Goal: Obtain resource: Download file/media

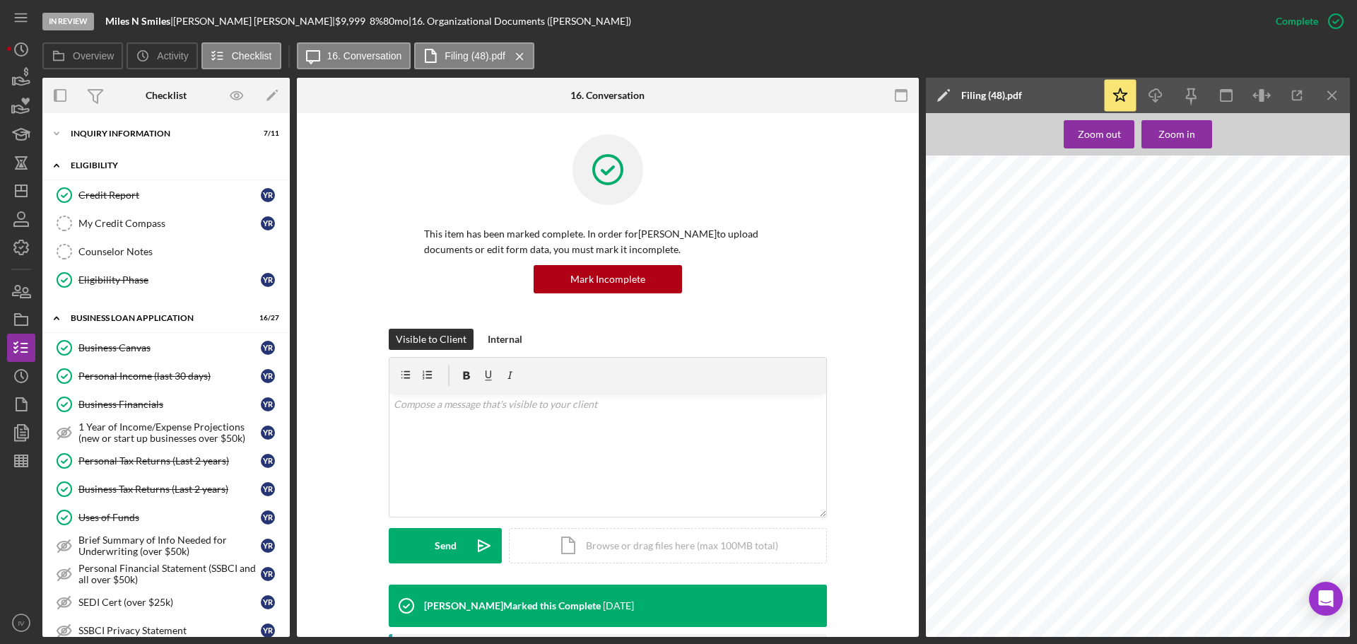
scroll to position [275, 0]
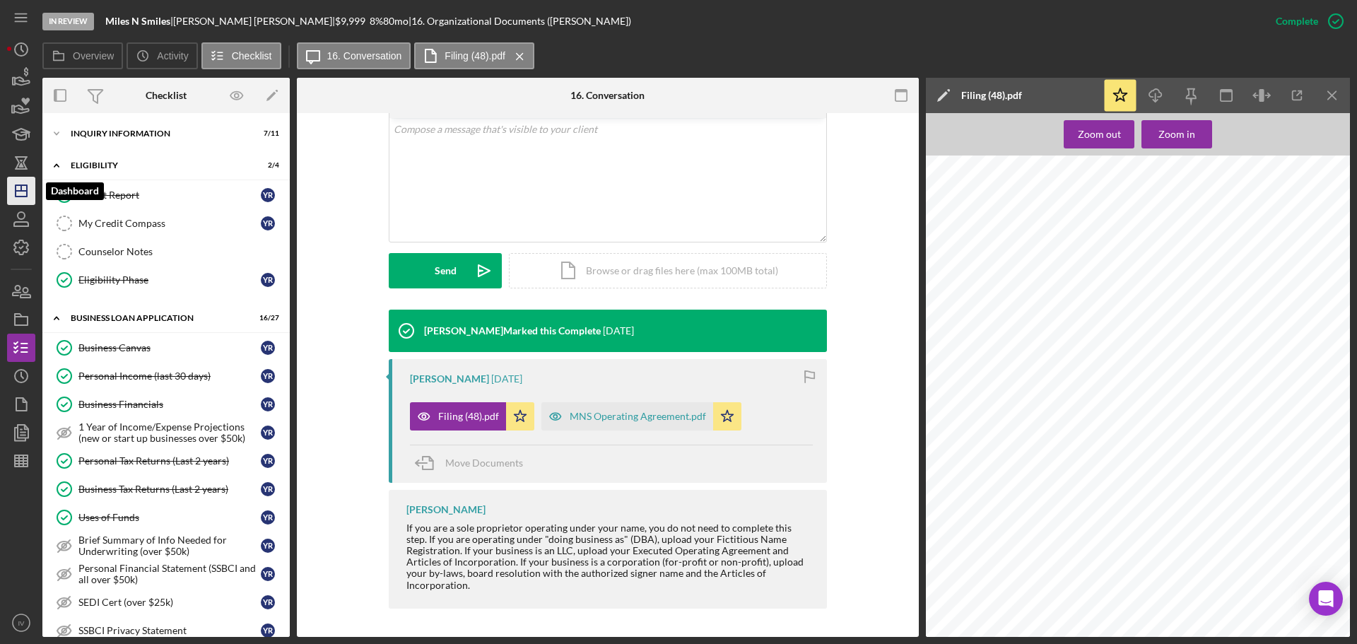
click at [23, 194] on icon "Icon/Dashboard" at bounding box center [21, 190] width 35 height 35
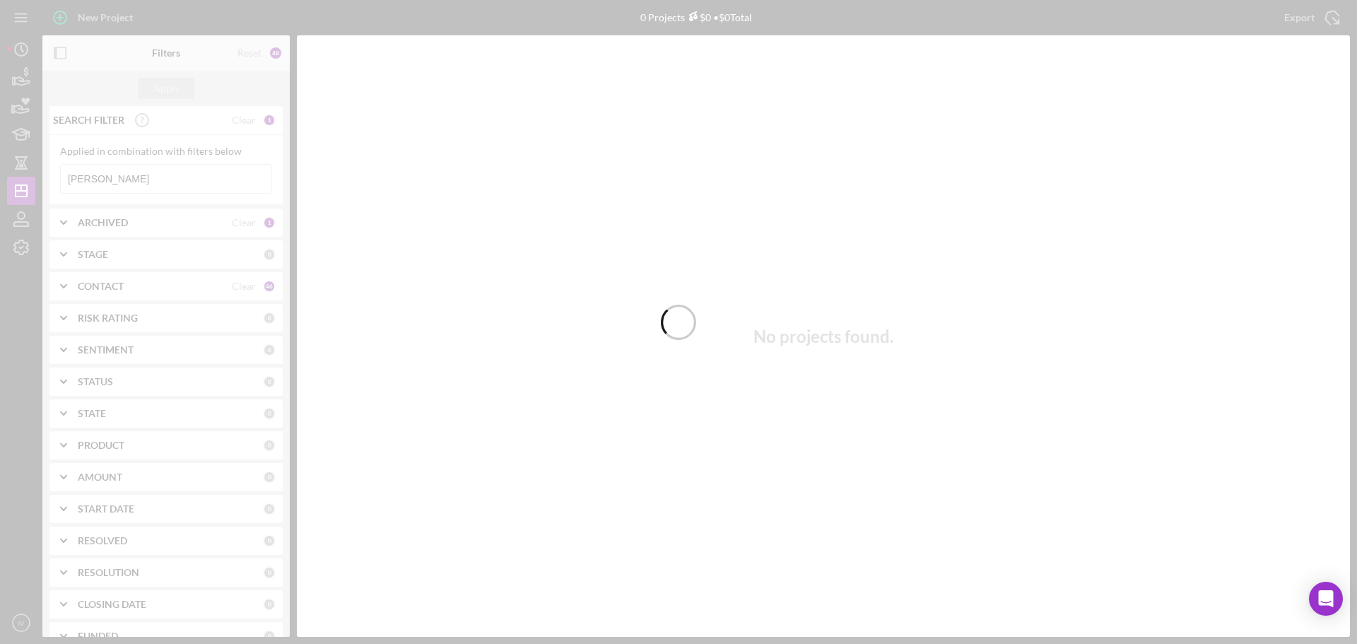
click at [105, 178] on div at bounding box center [678, 322] width 1357 height 644
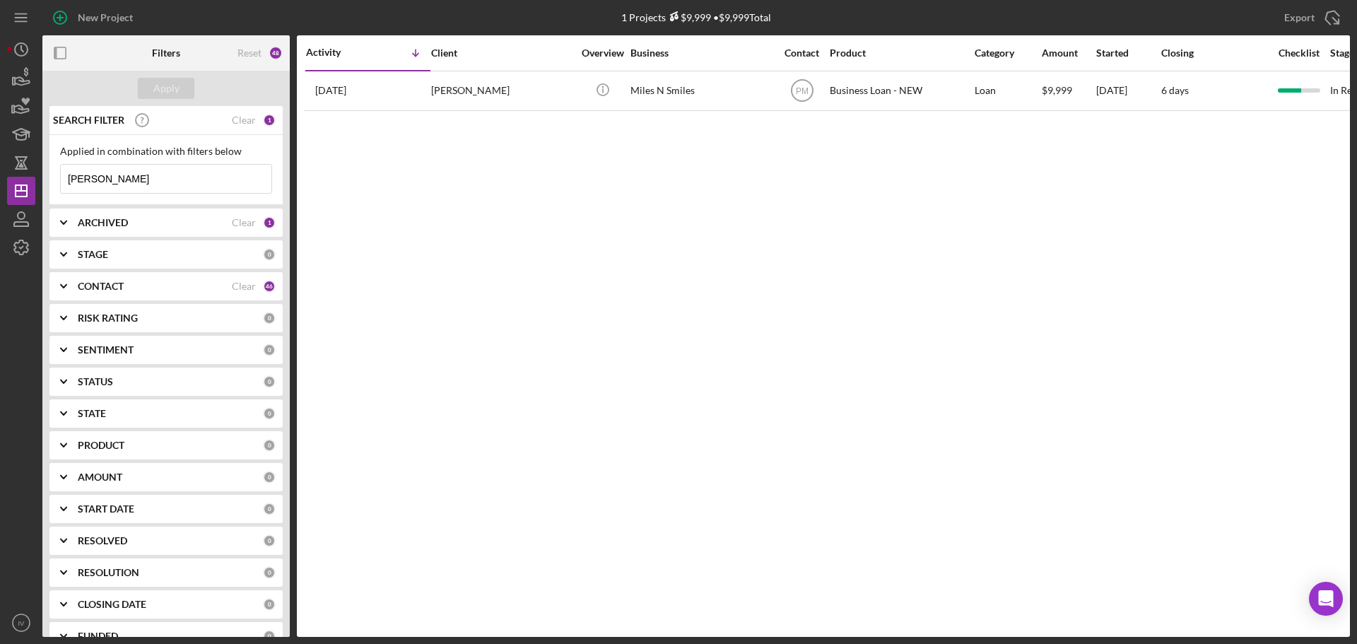
drag, startPoint x: 102, startPoint y: 179, endPoint x: 59, endPoint y: 162, distance: 47.0
click at [55, 173] on div "Applied in combination with filters below [PERSON_NAME] Icon/Menu Close" at bounding box center [165, 170] width 233 height 70
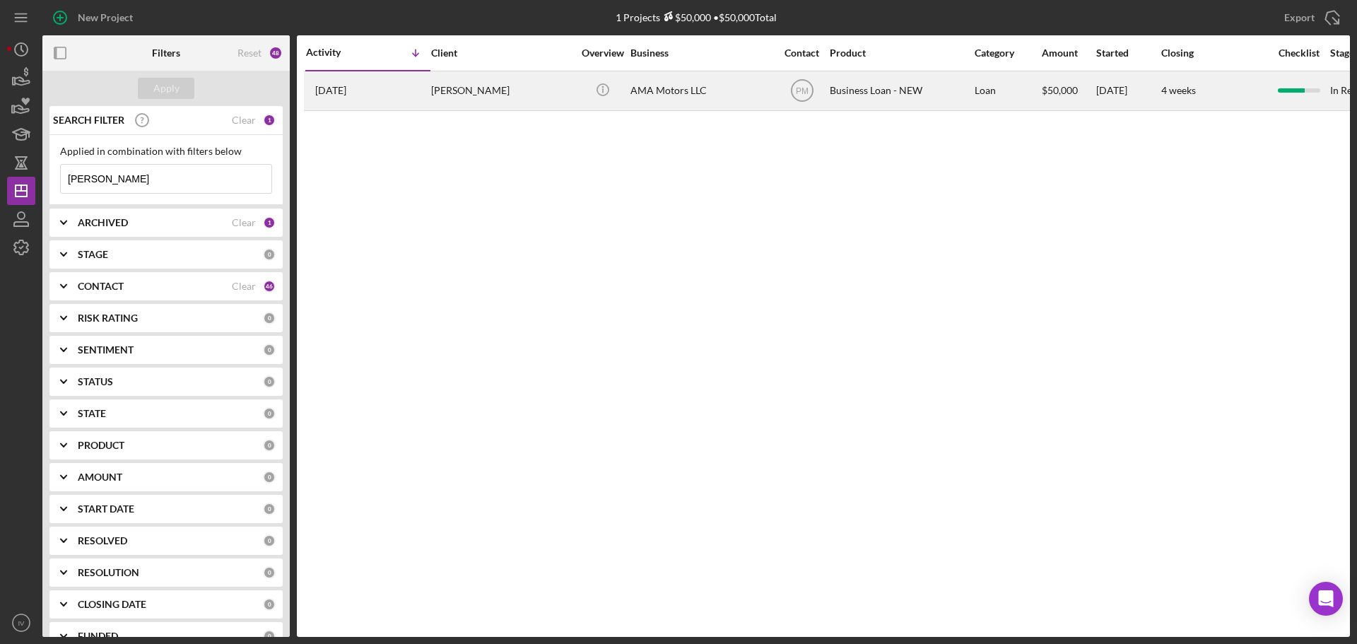
type input "[PERSON_NAME]"
click at [467, 92] on div "[PERSON_NAME]" at bounding box center [501, 90] width 141 height 37
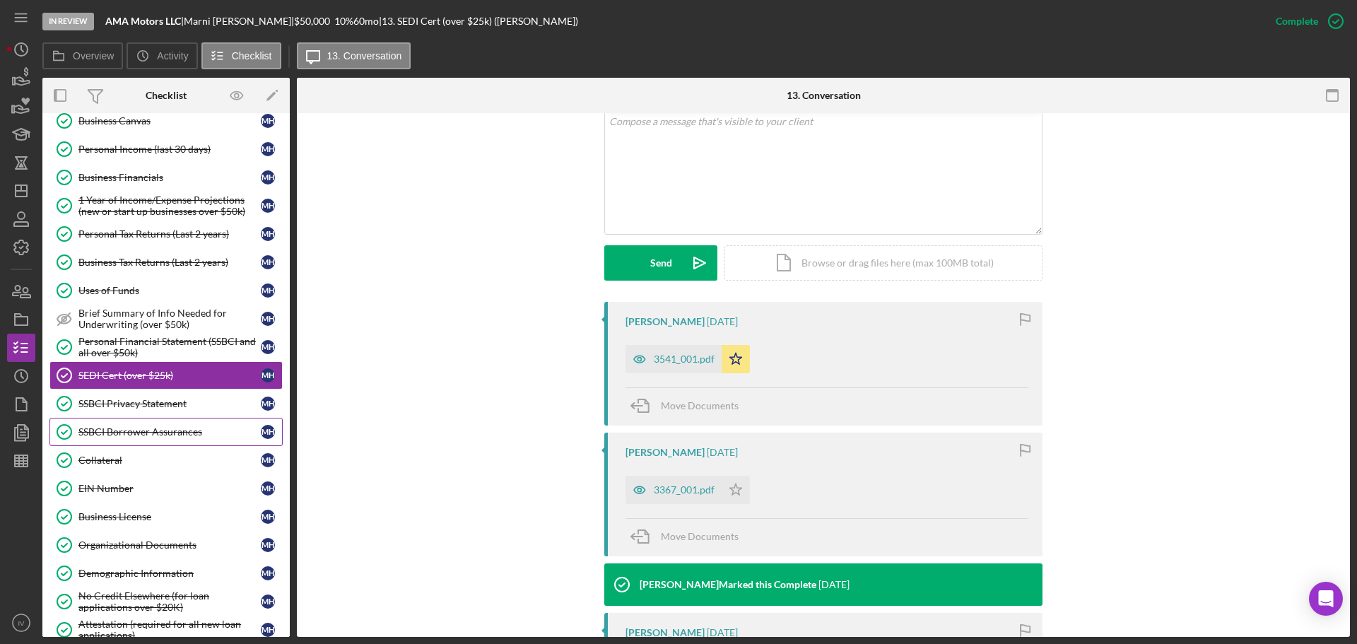
scroll to position [247, 0]
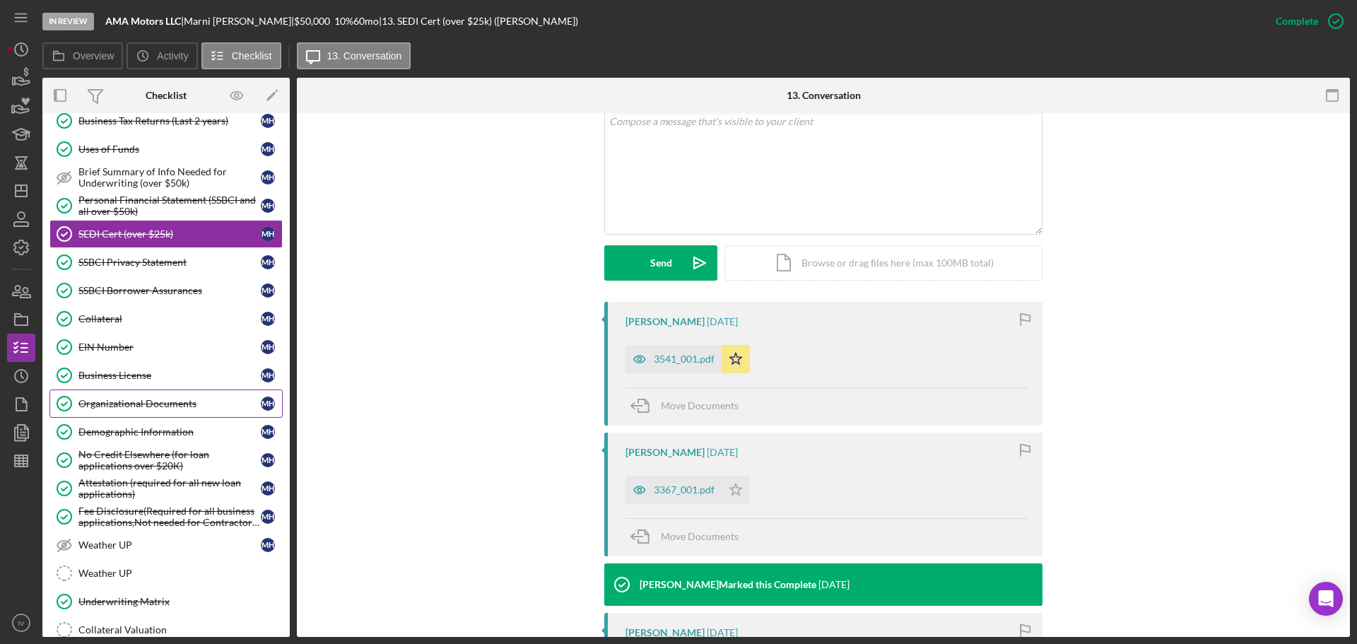
click at [117, 401] on div "Organizational Documents" at bounding box center [169, 403] width 182 height 11
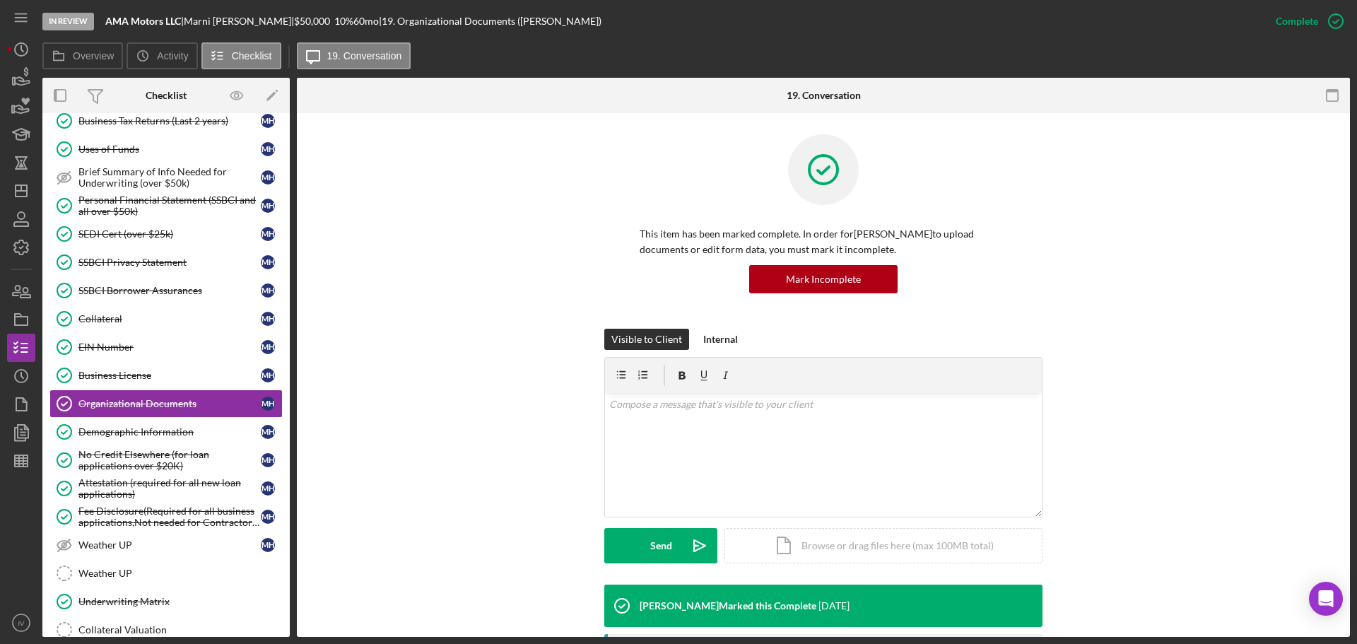
scroll to position [353, 0]
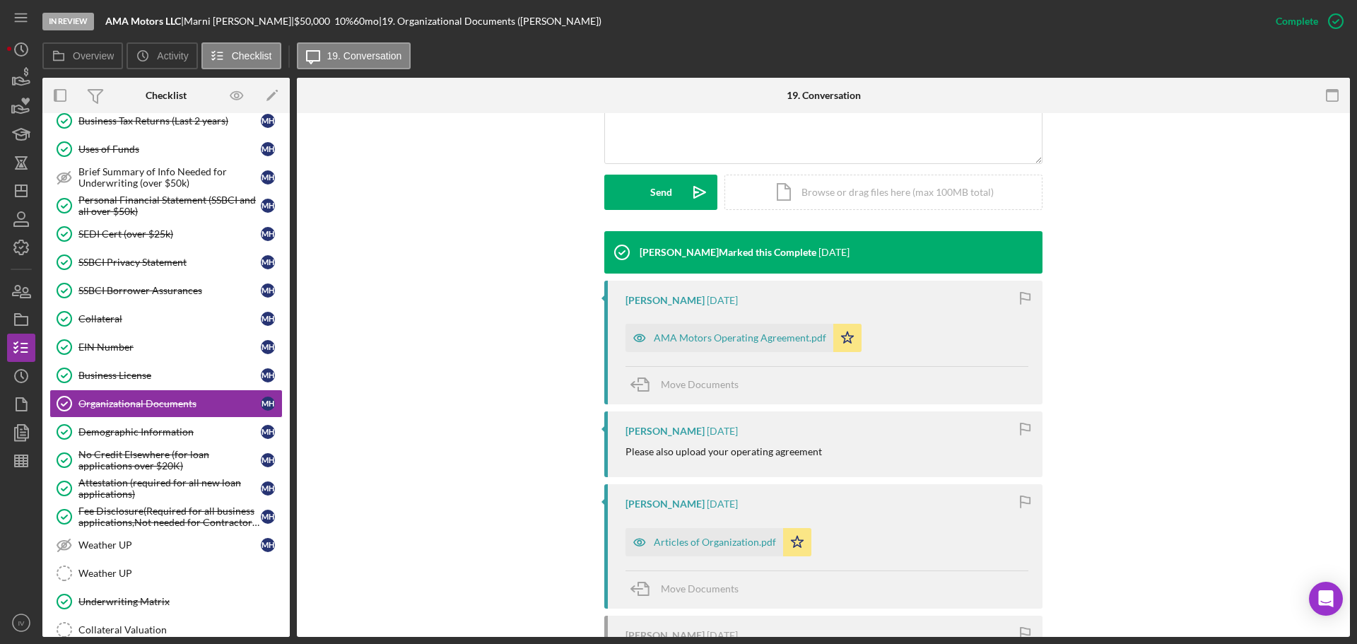
click at [683, 543] on div "Articles of Organization.pdf" at bounding box center [715, 541] width 122 height 11
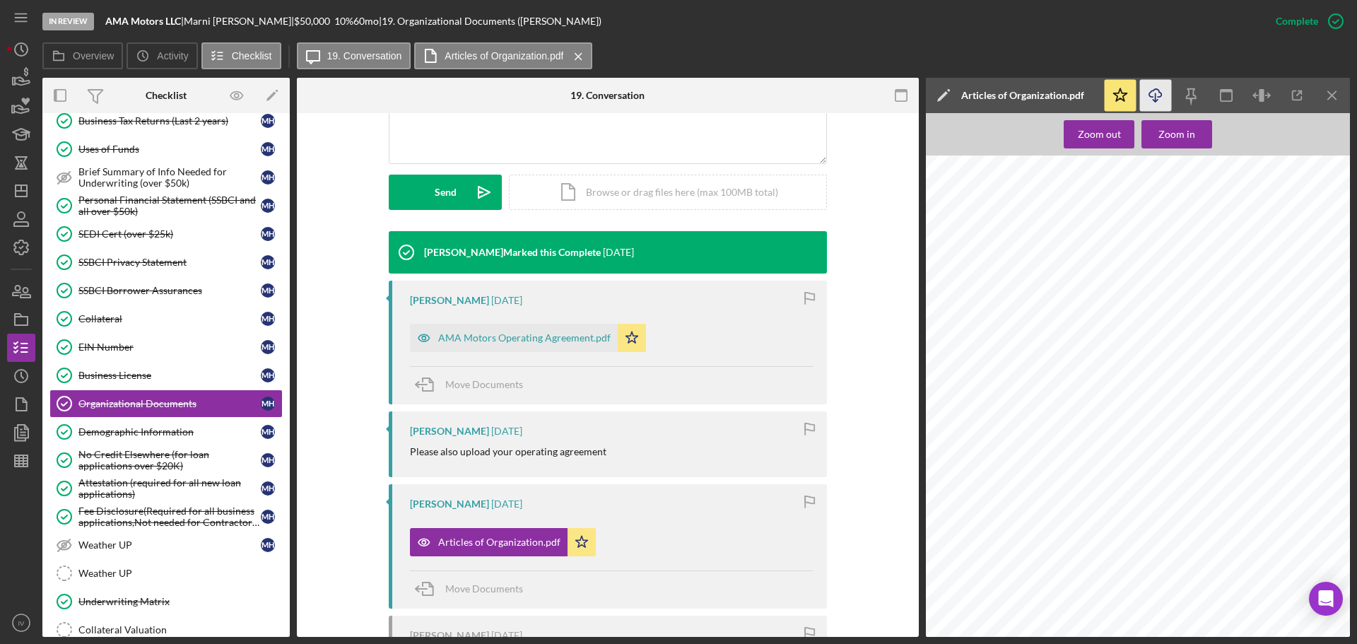
click at [1155, 95] on line "button" at bounding box center [1155, 97] width 0 height 8
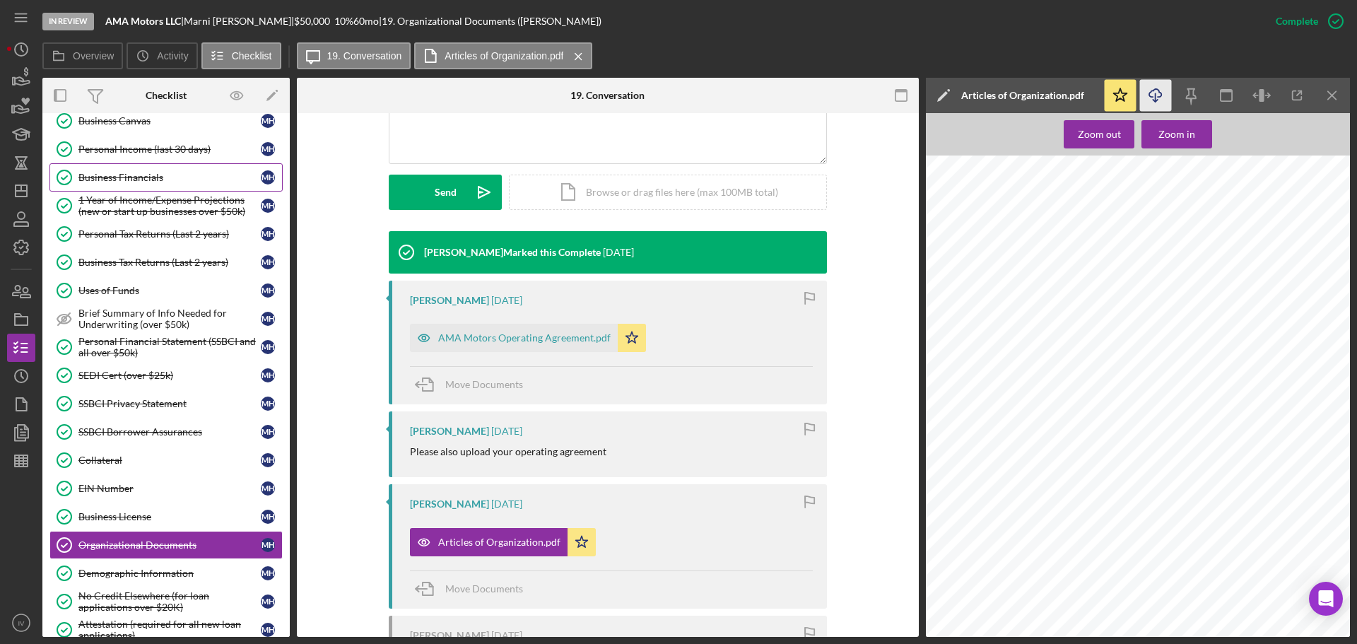
scroll to position [35, 0]
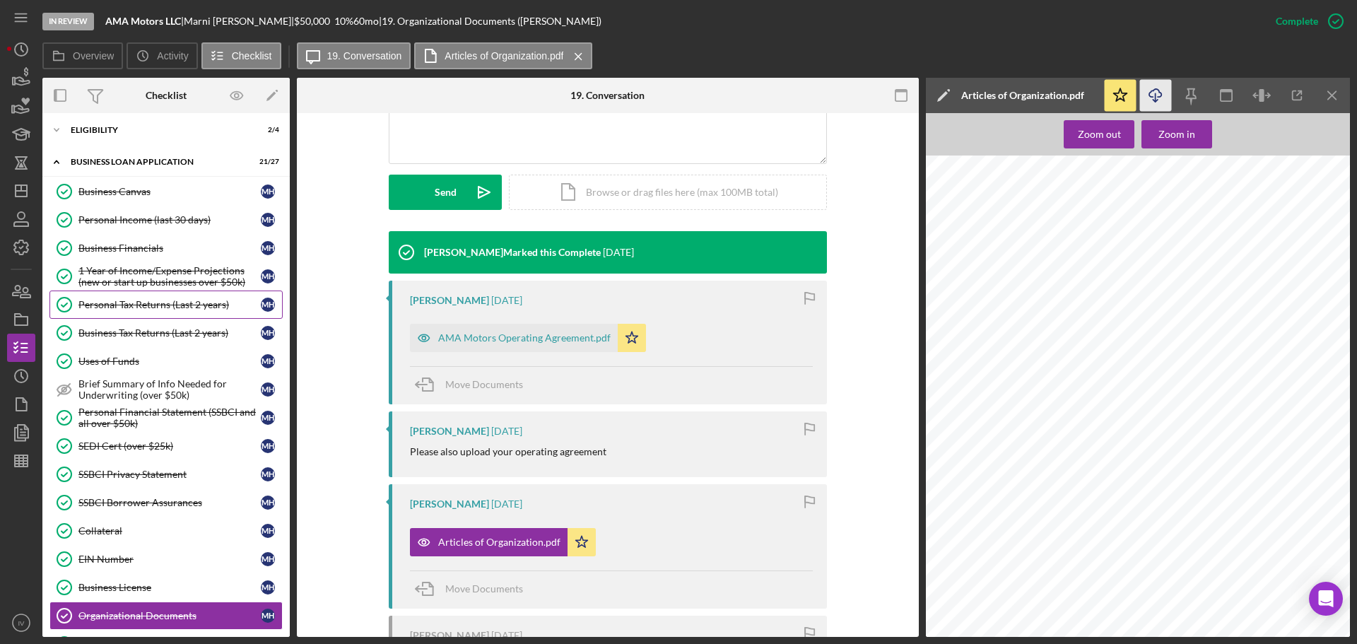
click at [153, 305] on div "Personal Tax Returns (Last 2 years)" at bounding box center [169, 304] width 182 height 11
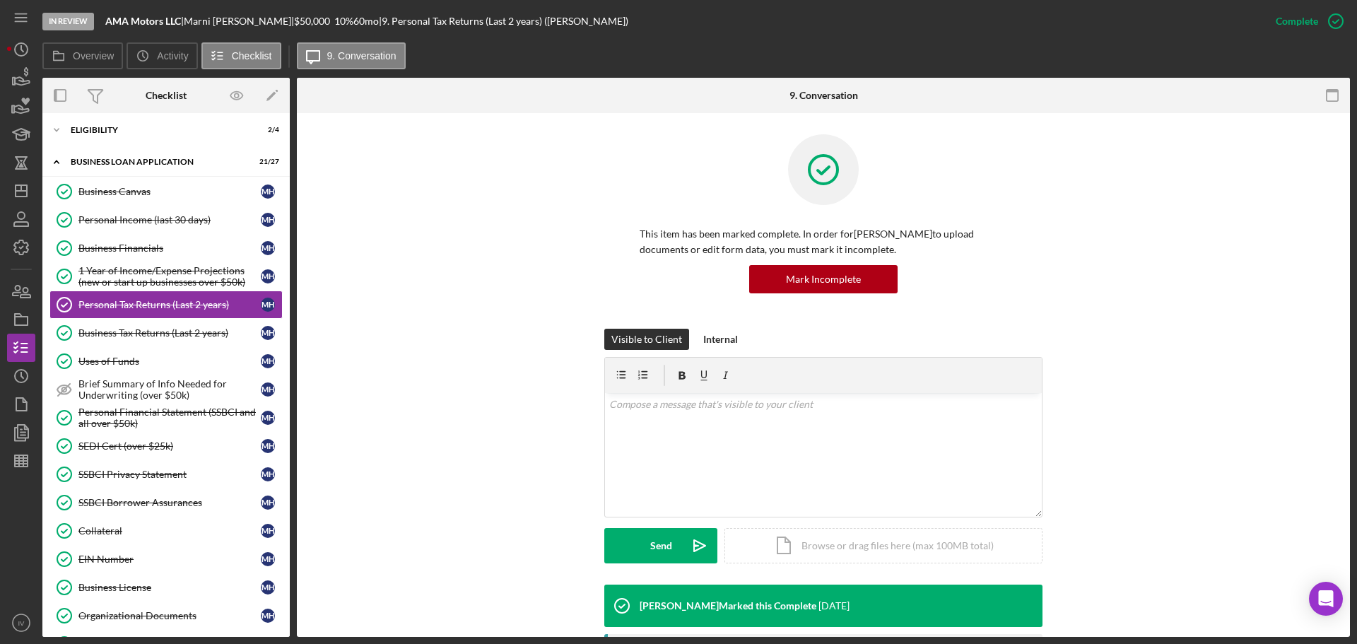
scroll to position [262, 0]
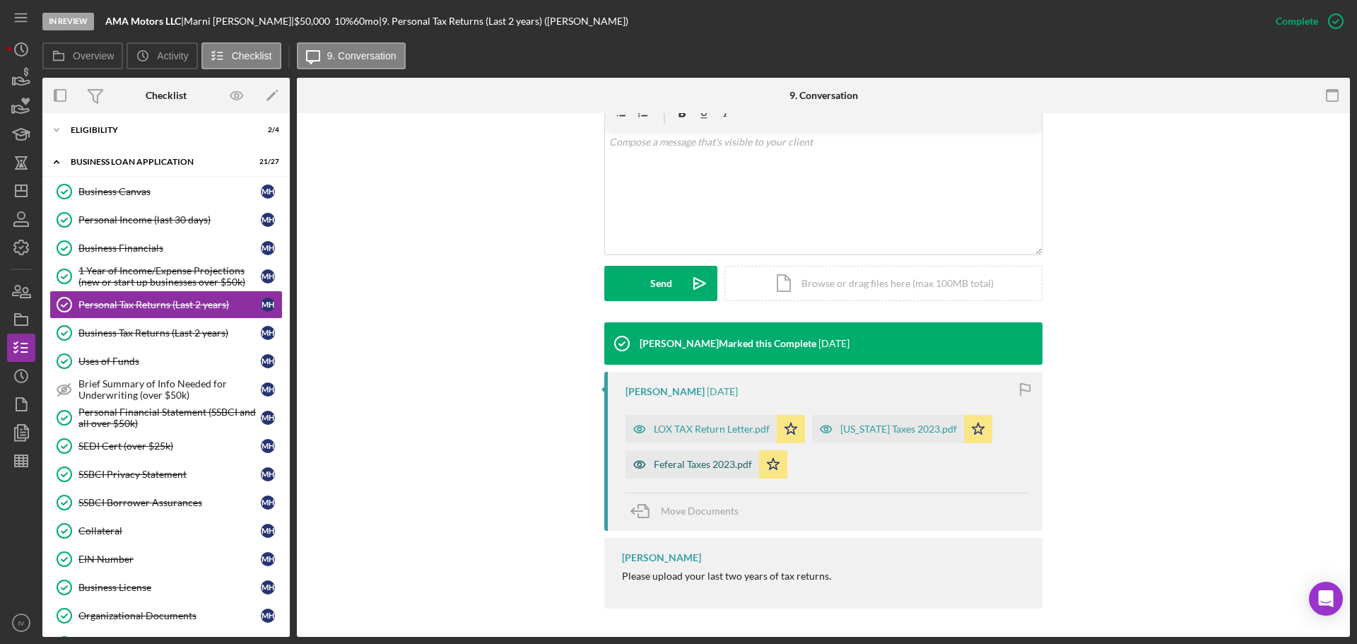
click at [704, 463] on div "Feferal Taxes 2023.pdf" at bounding box center [703, 464] width 98 height 11
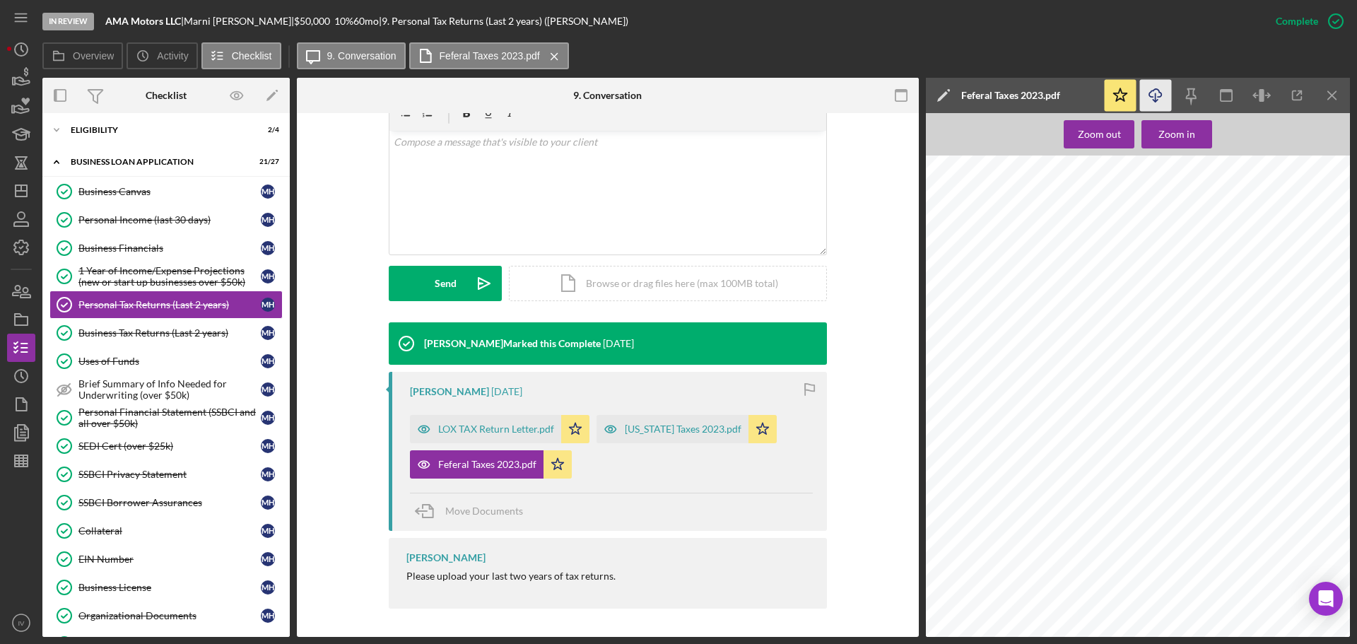
click at [1155, 92] on icon "Icon/Download" at bounding box center [1156, 96] width 32 height 32
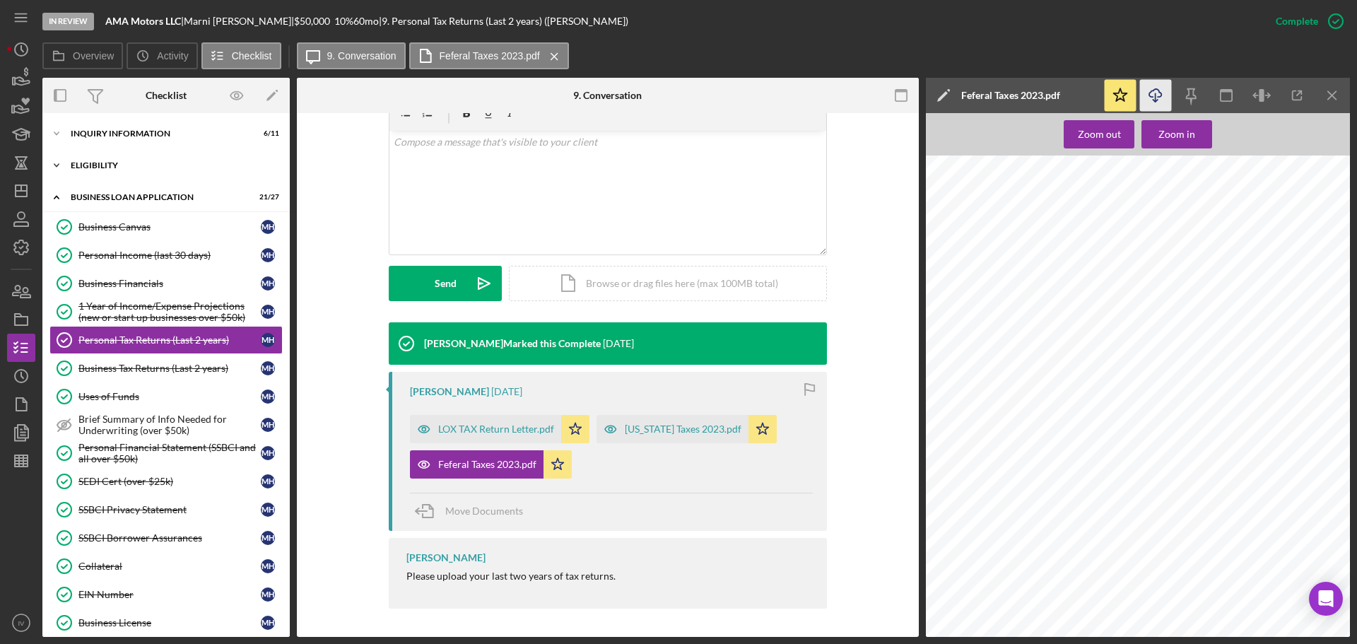
click at [81, 157] on div "Icon/Expander ELIGIBILITY 2 / 4" at bounding box center [165, 165] width 247 height 28
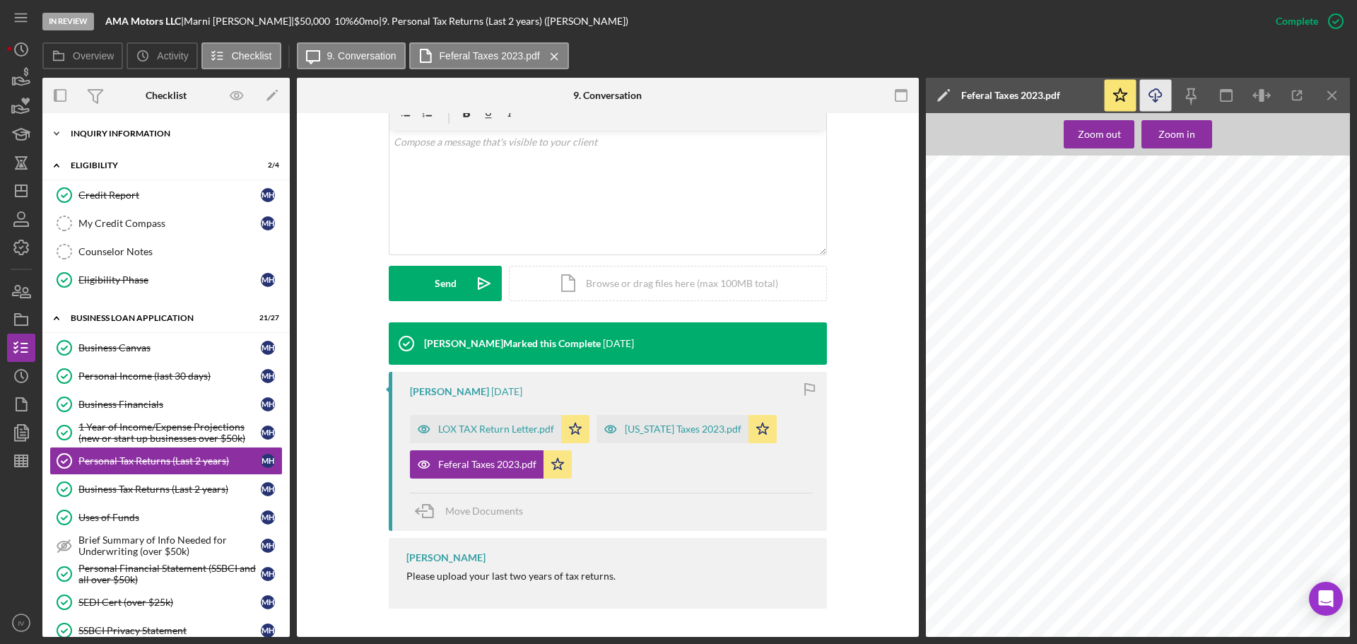
click at [102, 127] on div "Icon/Expander INQUIRY INFORMATION 6 / 11" at bounding box center [165, 133] width 247 height 28
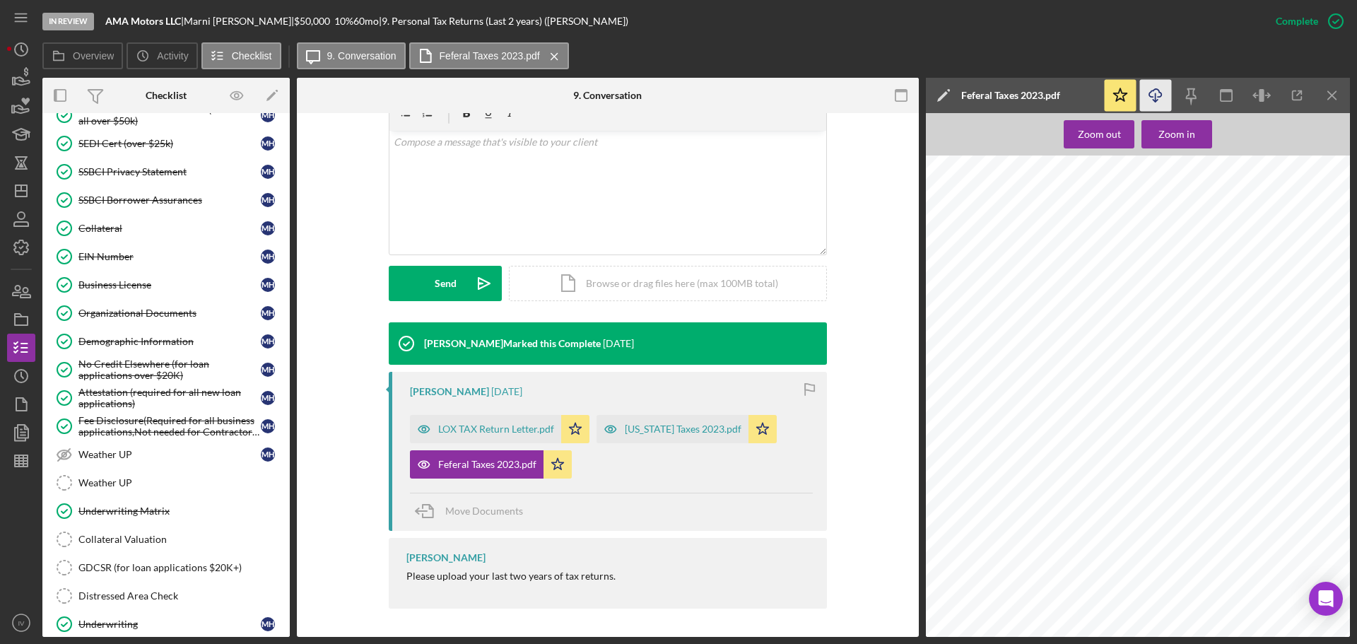
scroll to position [888, 0]
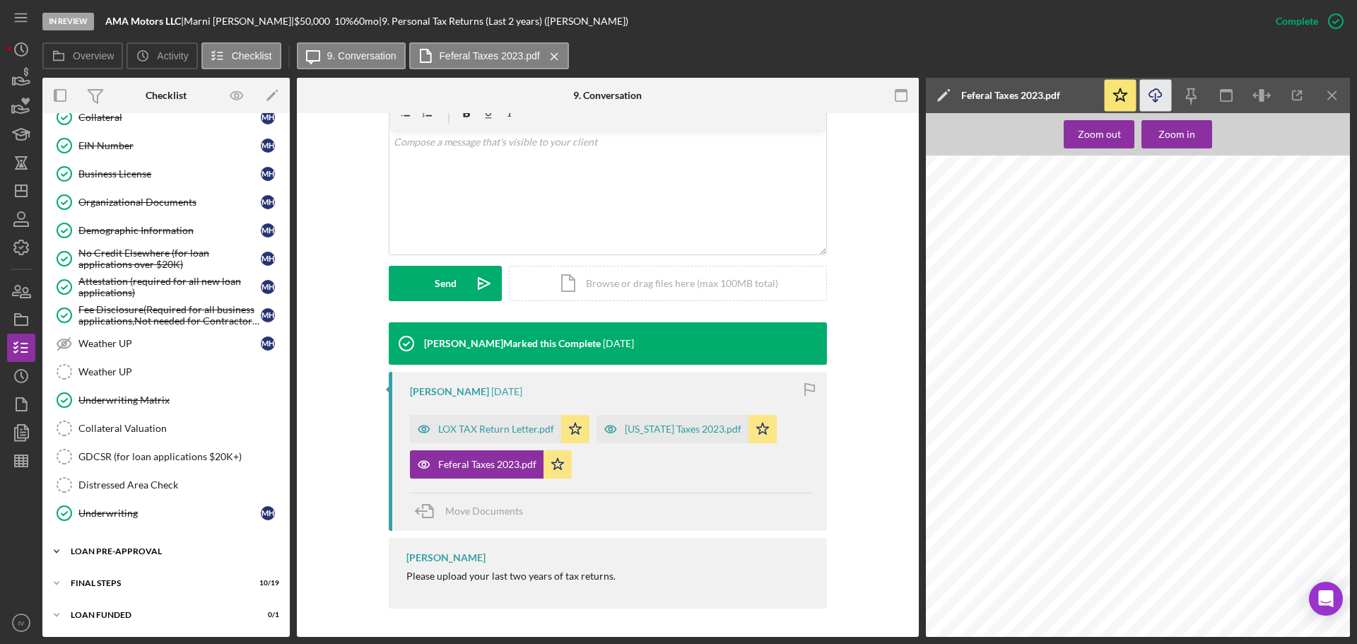
click at [158, 547] on div "LOAN PRE-APPROVAL" at bounding box center [171, 551] width 201 height 8
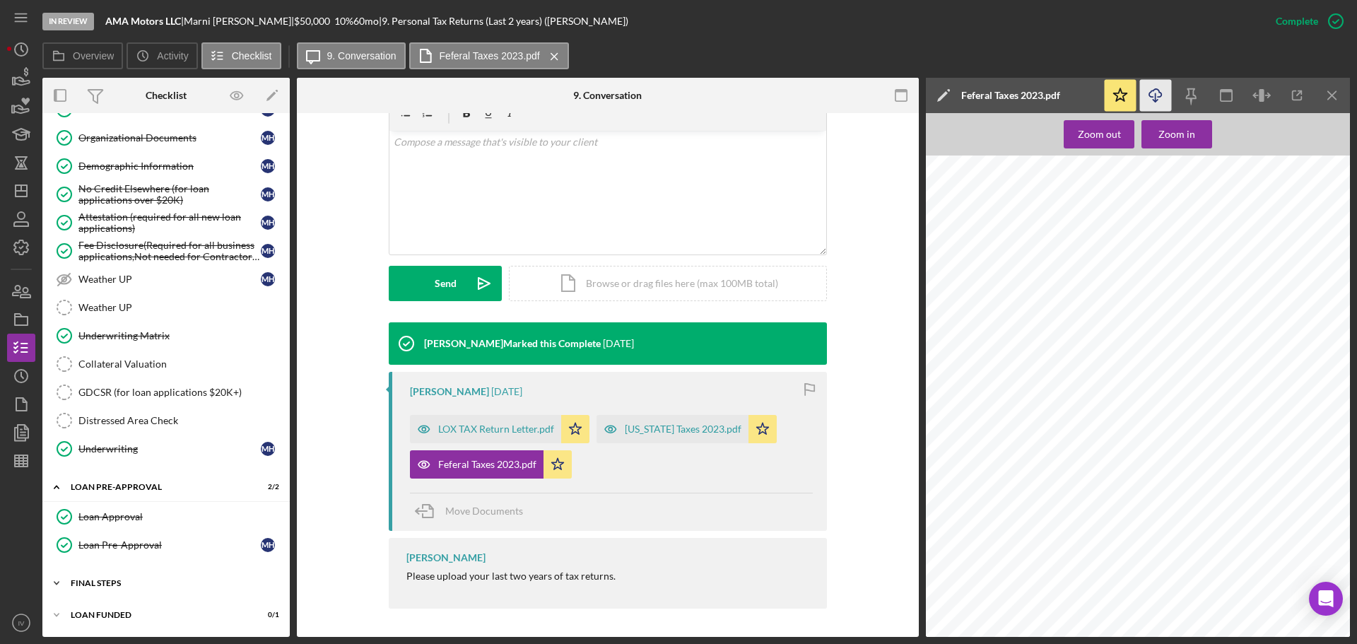
click at [107, 579] on div "FINAL STEPS" at bounding box center [171, 583] width 201 height 8
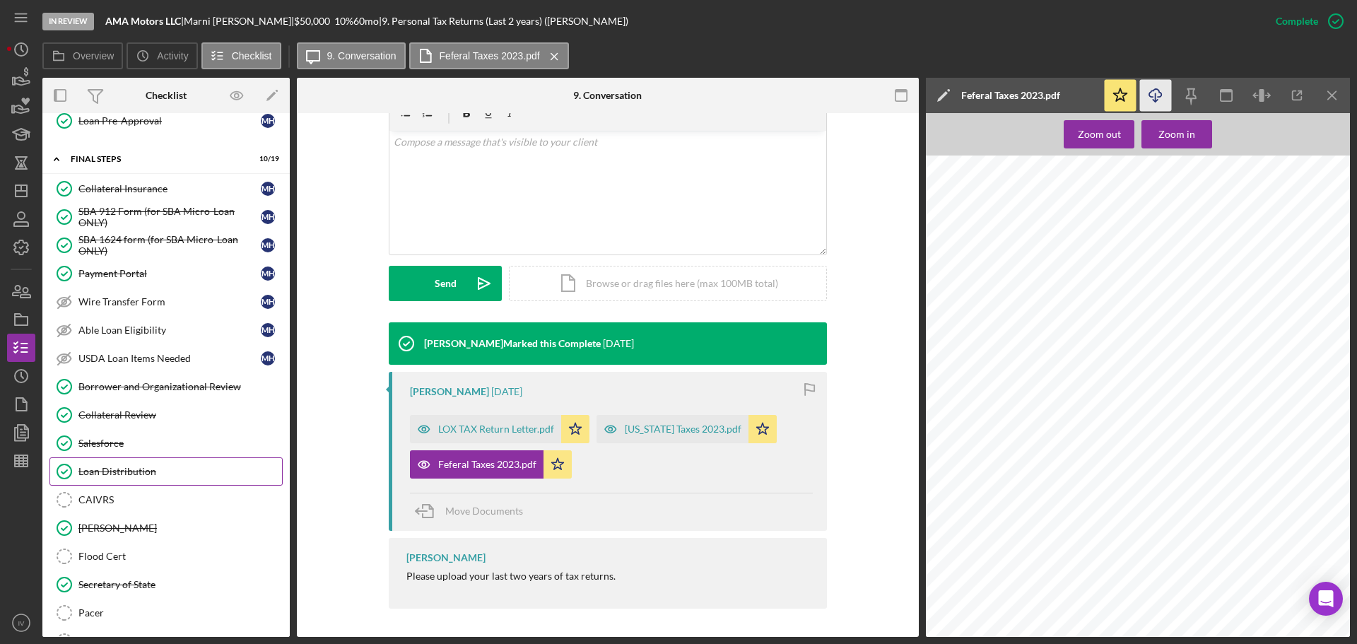
scroll to position [1447, 0]
